Goal: Transaction & Acquisition: Purchase product/service

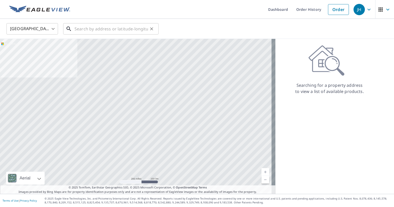
click at [98, 29] on input "text" at bounding box center [110, 29] width 73 height 14
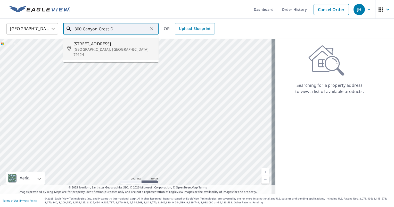
click at [99, 45] on span "[STREET_ADDRESS]" at bounding box center [113, 44] width 81 height 6
type input "[STREET_ADDRESS][PERSON_NAME]"
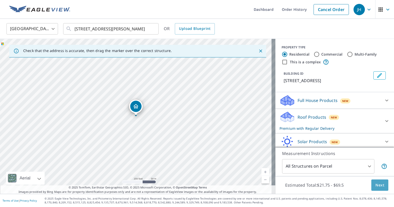
click at [375, 184] on span "Next" at bounding box center [379, 185] width 9 height 6
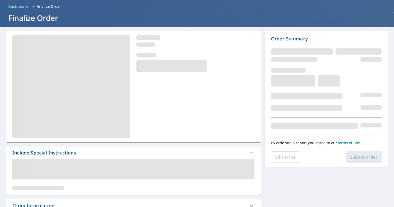
scroll to position [52, 0]
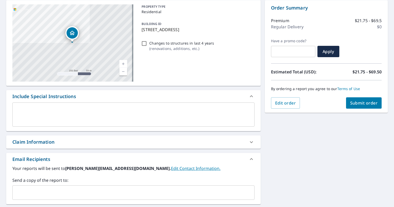
click at [88, 141] on div "Claim Information" at bounding box center [128, 142] width 233 height 7
checkbox input "true"
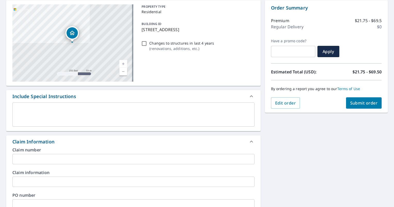
click at [78, 156] on input "text" at bounding box center [133, 159] width 242 height 10
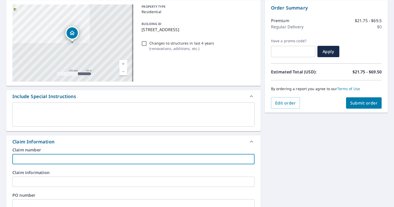
type input "J"
checkbox input "true"
type input "Ji"
checkbox input "true"
type input "[PERSON_NAME]"
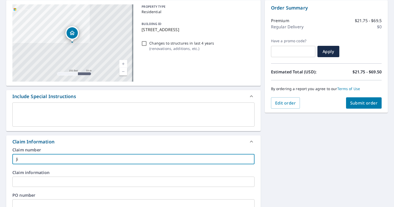
checkbox input "true"
type input "[PERSON_NAME]"
checkbox input "true"
type input "[PERSON_NAME]"
checkbox input "true"
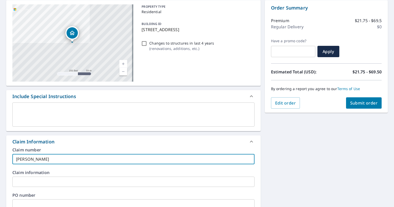
type input "Ji"
checkbox input "true"
type input "J"
checkbox input "true"
type input "Jo"
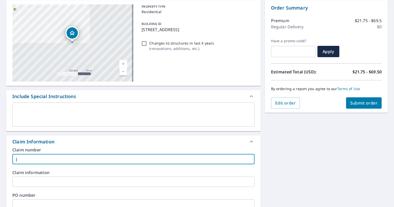
checkbox input "true"
type input "Joh"
checkbox input "true"
type input "[PERSON_NAME]"
checkbox input "true"
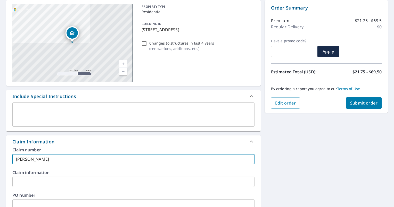
type input "[PERSON_NAME]"
checkbox input "true"
type input "[PERSON_NAME]"
checkbox input "true"
type input "[PERSON_NAME]"
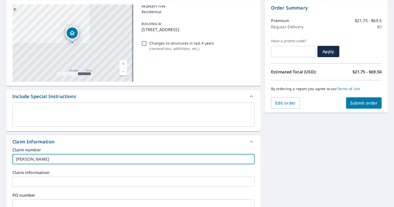
checkbox input "true"
type input "[PERSON_NAME]"
checkbox input "true"
type input "[PERSON_NAME]"
checkbox input "true"
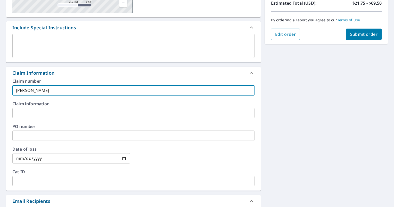
scroll to position [180, 0]
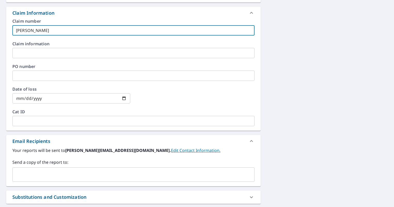
type input "[PERSON_NAME]"
click at [84, 175] on input "text" at bounding box center [130, 175] width 230 height 10
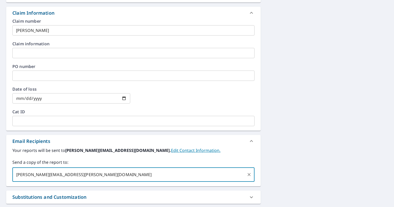
scroll to position [26, 0]
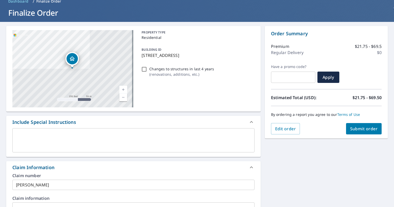
type input "[PERSON_NAME][EMAIL_ADDRESS][PERSON_NAME][DOMAIN_NAME]"
click at [357, 130] on span "Submit order" at bounding box center [364, 129] width 28 height 6
checkbox input "true"
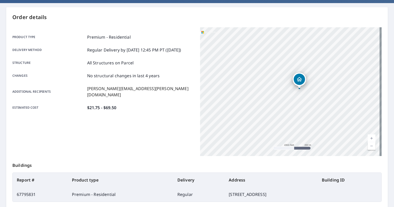
scroll to position [96, 0]
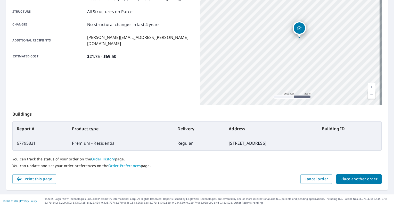
click at [343, 180] on span "Place another order" at bounding box center [358, 179] width 37 height 6
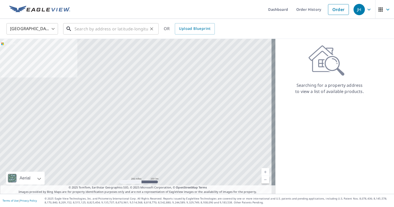
click at [104, 31] on input "text" at bounding box center [110, 29] width 73 height 14
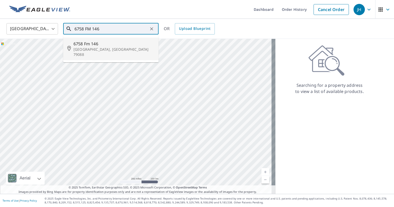
click at [111, 43] on span "6758 Fm 146" at bounding box center [113, 44] width 81 height 6
type input "[STREET_ADDRESS]"
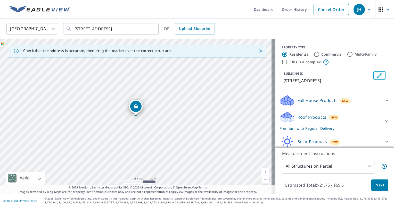
click at [371, 186] on button "Next" at bounding box center [379, 186] width 17 height 12
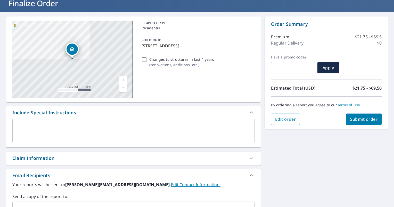
scroll to position [77, 0]
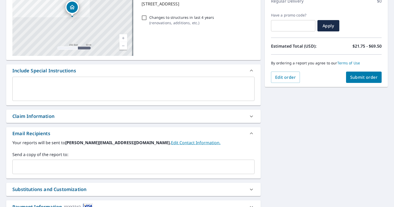
click at [89, 118] on div "Claim Information" at bounding box center [128, 116] width 233 height 7
checkbox input "true"
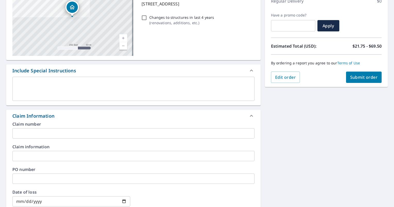
click at [81, 135] on input "text" at bounding box center [133, 133] width 242 height 10
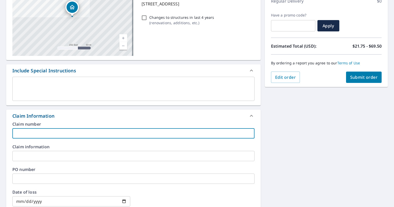
type input "D"
checkbox input "true"
type input "Da"
checkbox input "true"
type input "Dav"
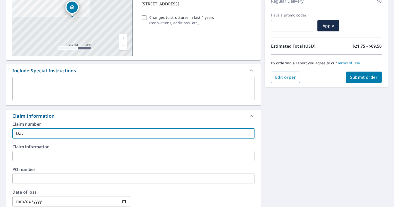
checkbox input "true"
type input "Davi"
checkbox input "true"
type input "[PERSON_NAME]"
checkbox input "true"
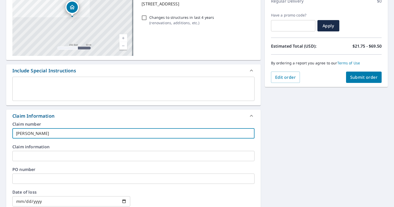
type input "[PERSON_NAME]"
checkbox input "true"
type input "[PERSON_NAME]"
checkbox input "true"
type input "[PERSON_NAME]"
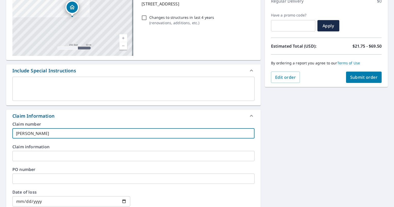
checkbox input "true"
type input "[PERSON_NAME]"
checkbox input "true"
type input "[PERSON_NAME]"
checkbox input "true"
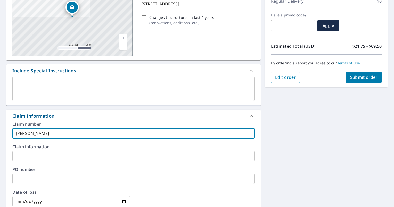
type input "[PERSON_NAME]"
checkbox input "true"
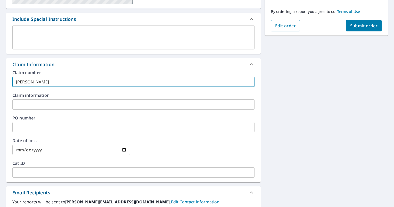
scroll to position [155, 0]
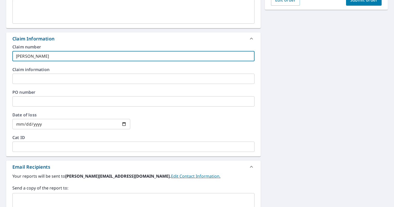
type input "[PERSON_NAME]"
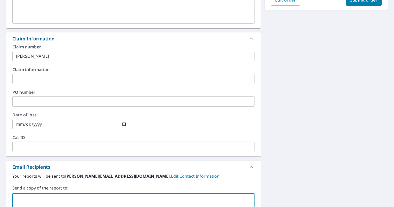
click at [71, 199] on input "text" at bounding box center [130, 201] width 230 height 10
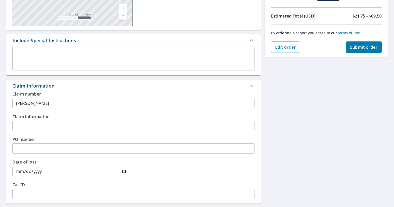
scroll to position [52, 0]
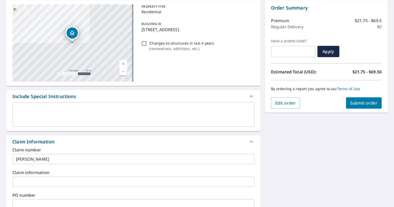
type input "[PERSON_NAME][EMAIL_ADDRESS][PERSON_NAME][DOMAIN_NAME]"
click at [357, 105] on span "Submit order" at bounding box center [364, 103] width 28 height 6
checkbox input "true"
